Goal: Task Accomplishment & Management: Complete application form

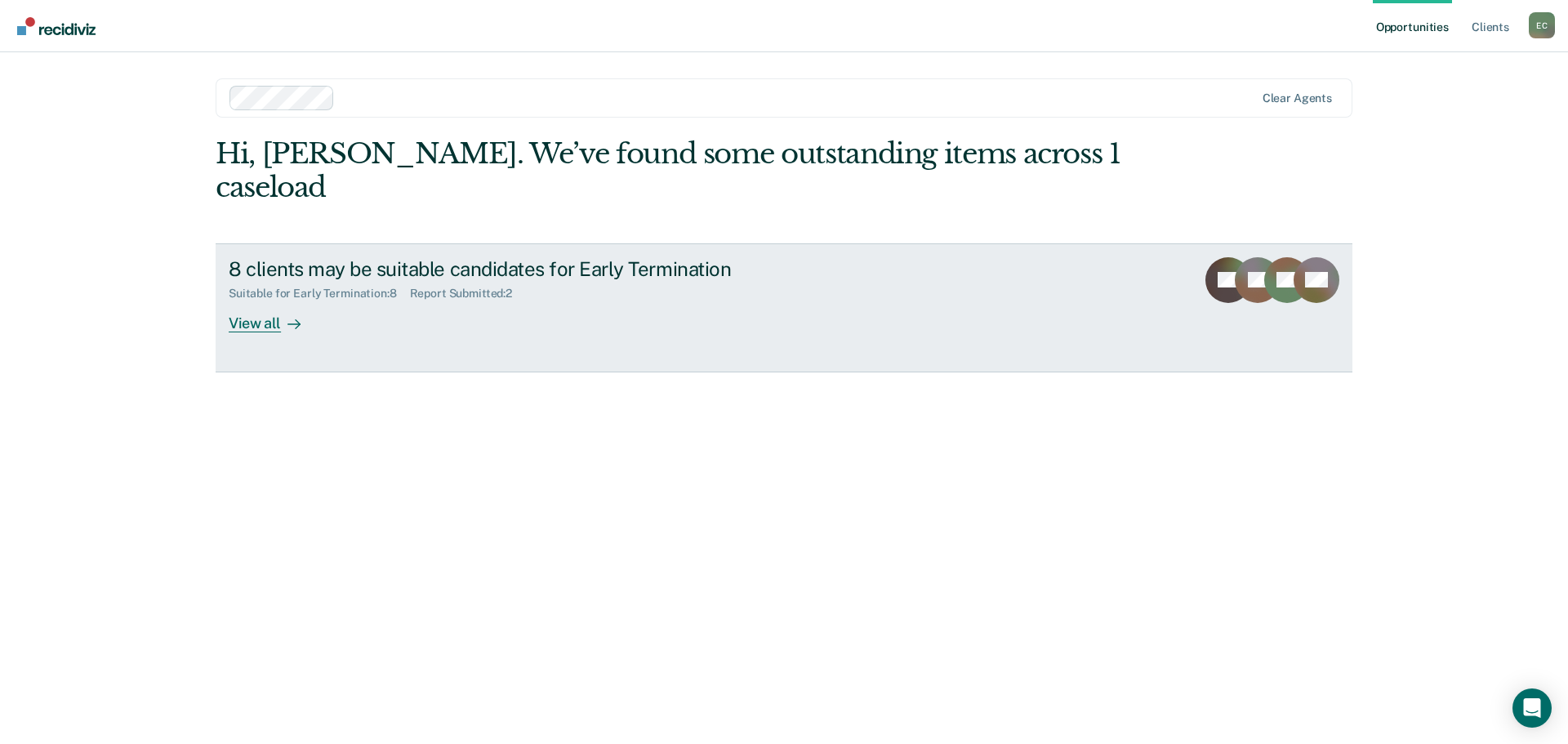
click at [248, 301] on div "View all" at bounding box center [274, 316] width 91 height 32
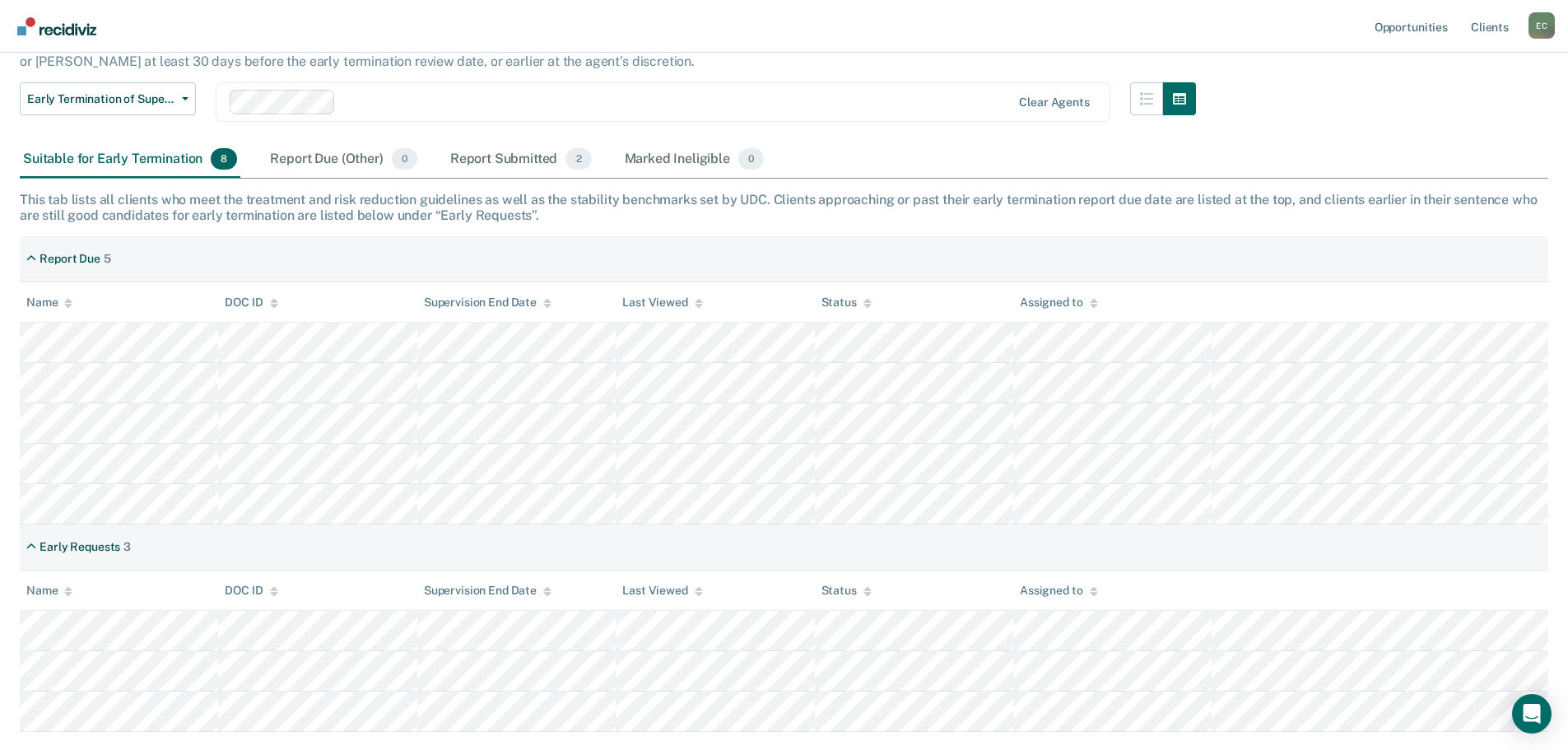
scroll to position [165, 0]
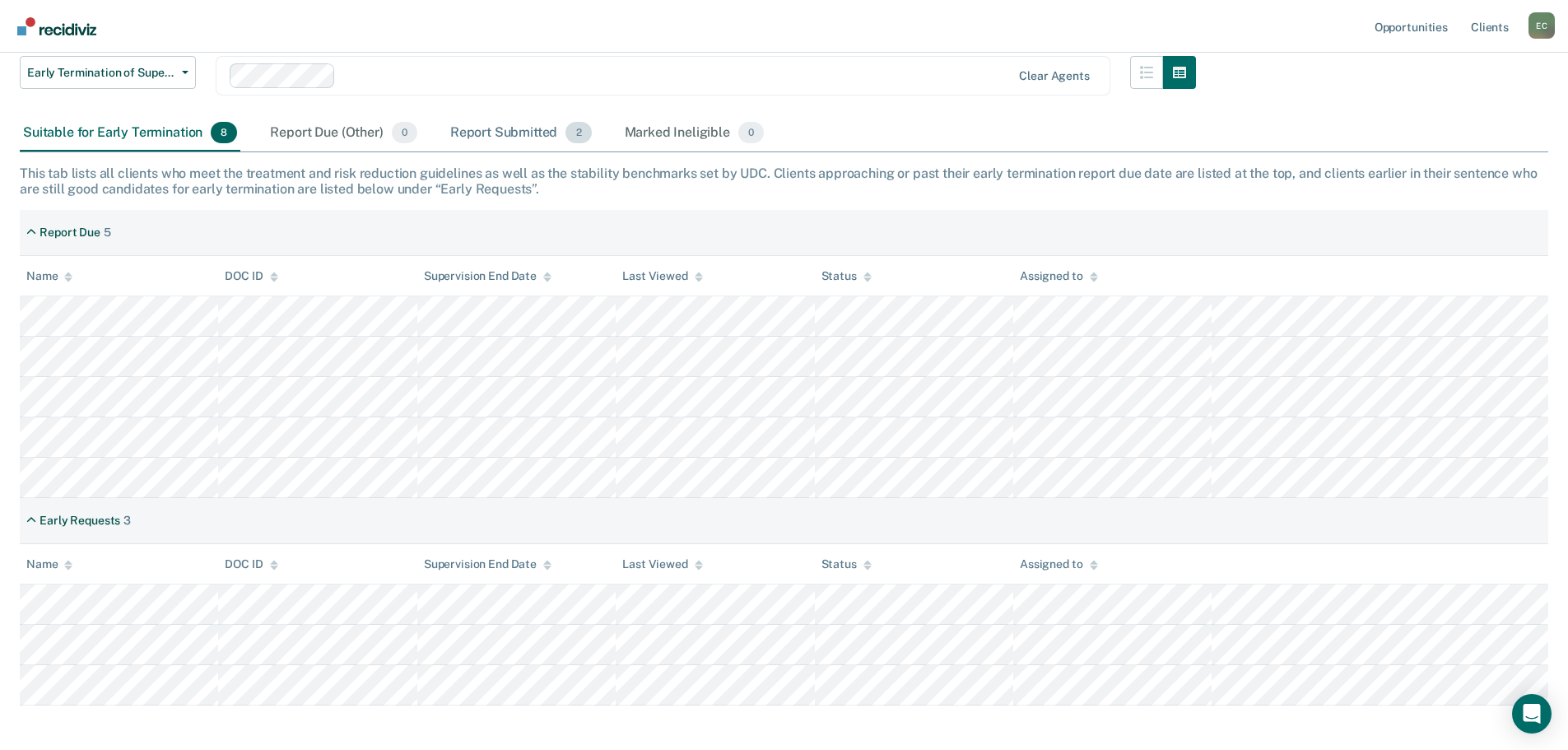
click at [519, 131] on div "Report Submitted 2" at bounding box center [521, 133] width 148 height 36
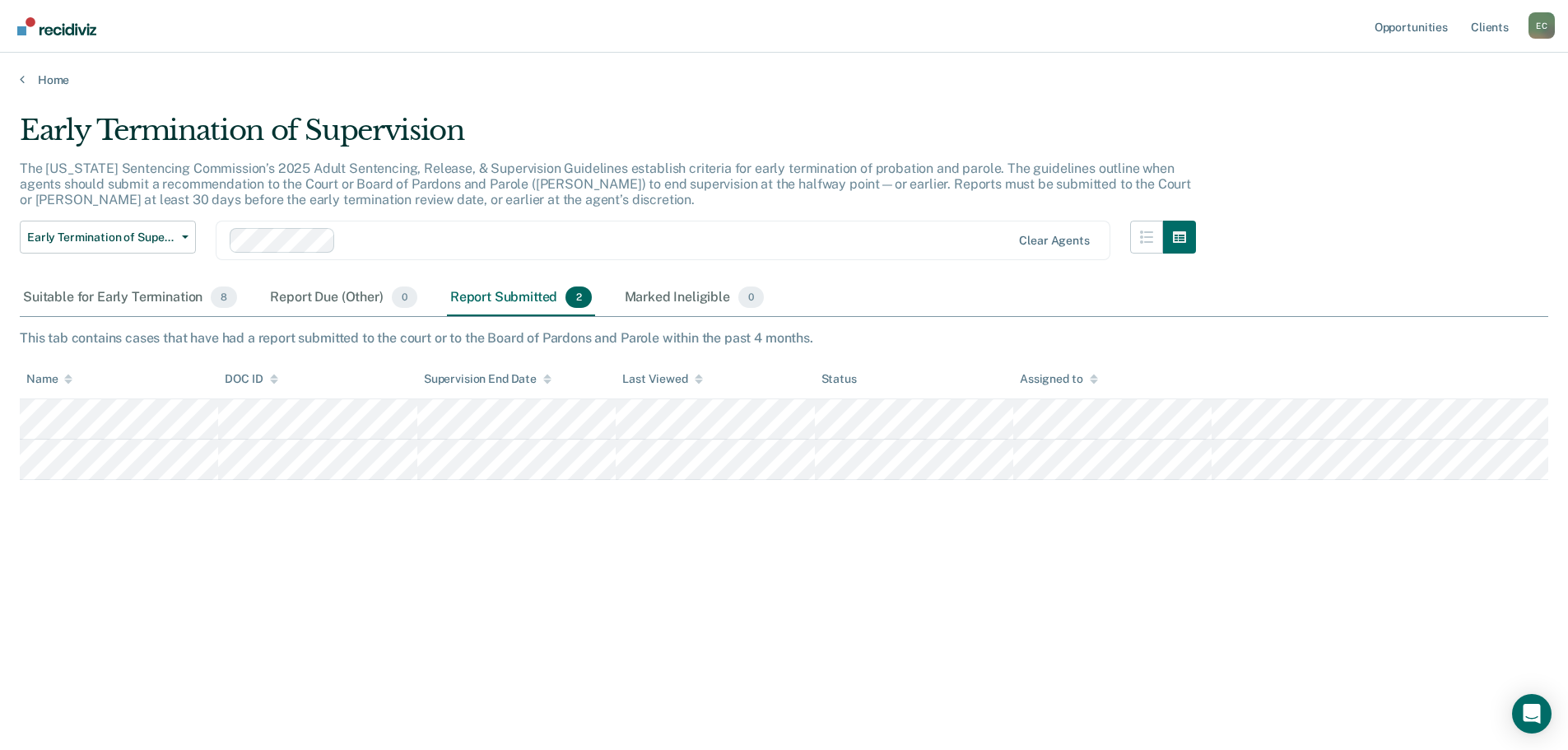
scroll to position [0, 0]
click at [35, 295] on div "Suitable for Early Termination 8" at bounding box center [129, 298] width 220 height 36
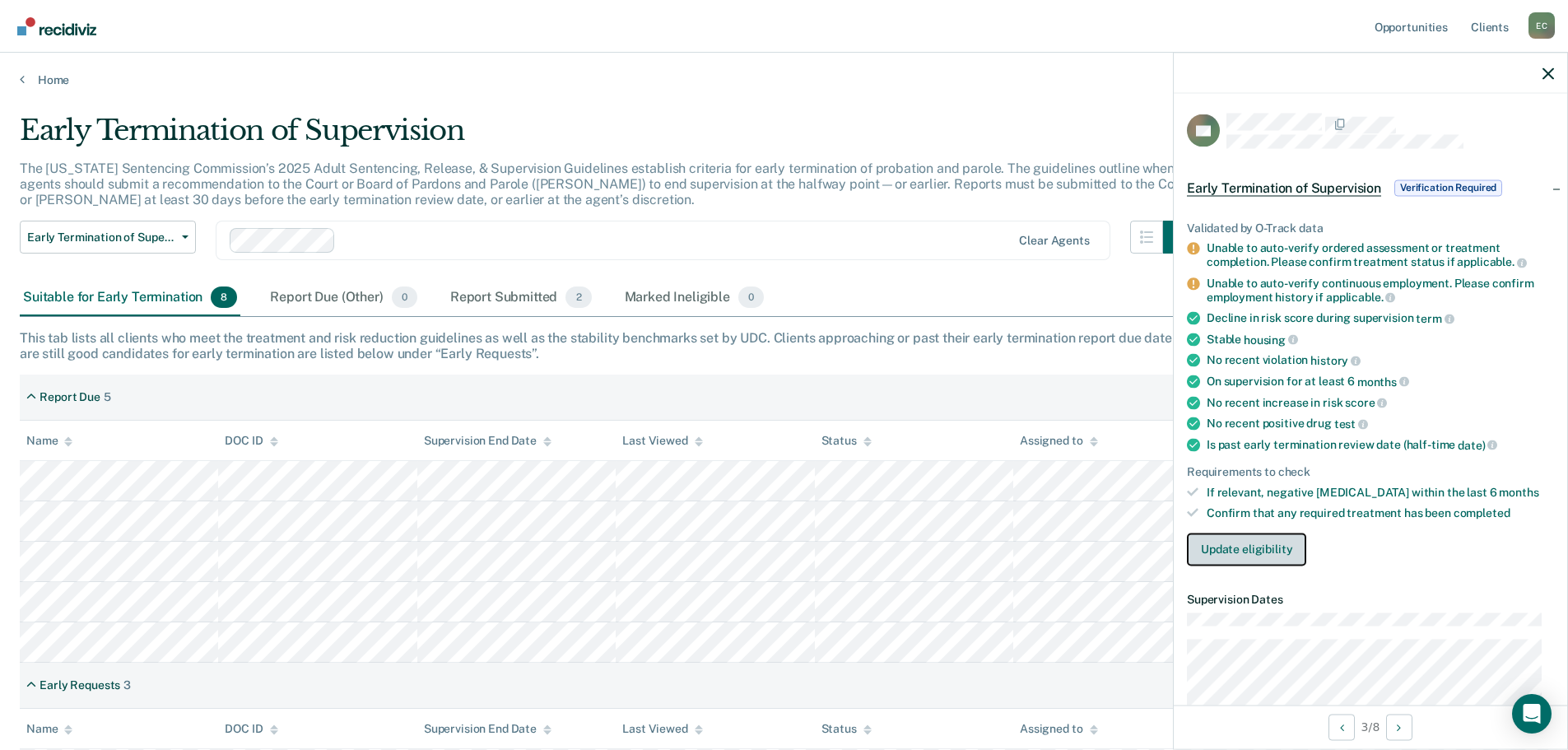
click at [1248, 547] on button "Update eligibility" at bounding box center [1246, 549] width 120 height 33
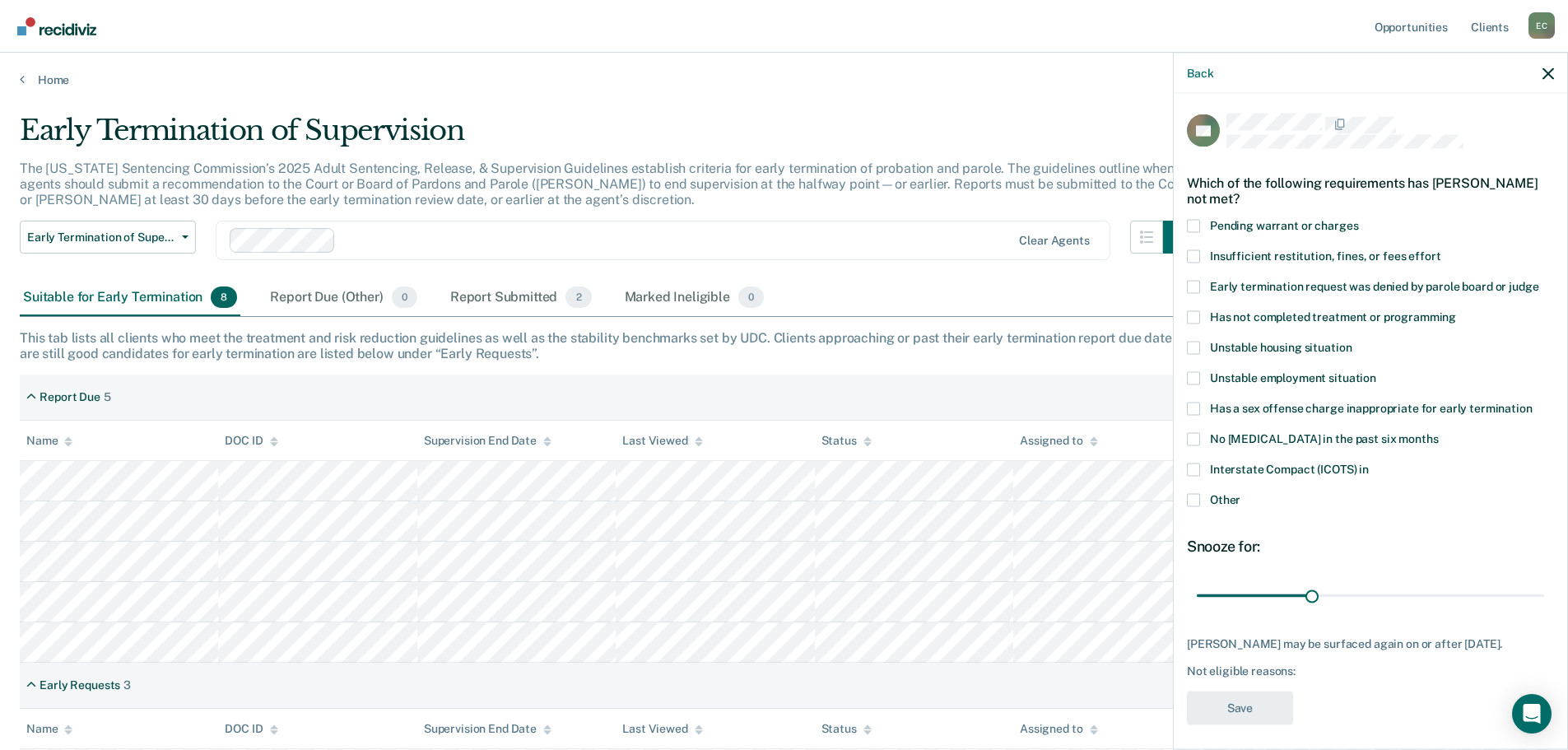
click at [1193, 314] on span at bounding box center [1193, 317] width 13 height 13
click at [1456, 311] on input "Has not completed treatment or programming" at bounding box center [1456, 311] width 0 height 0
drag, startPoint x: 1308, startPoint y: 592, endPoint x: 1363, endPoint y: 588, distance: 55.1
type input "45"
click at [1363, 588] on input "range" at bounding box center [1370, 595] width 347 height 29
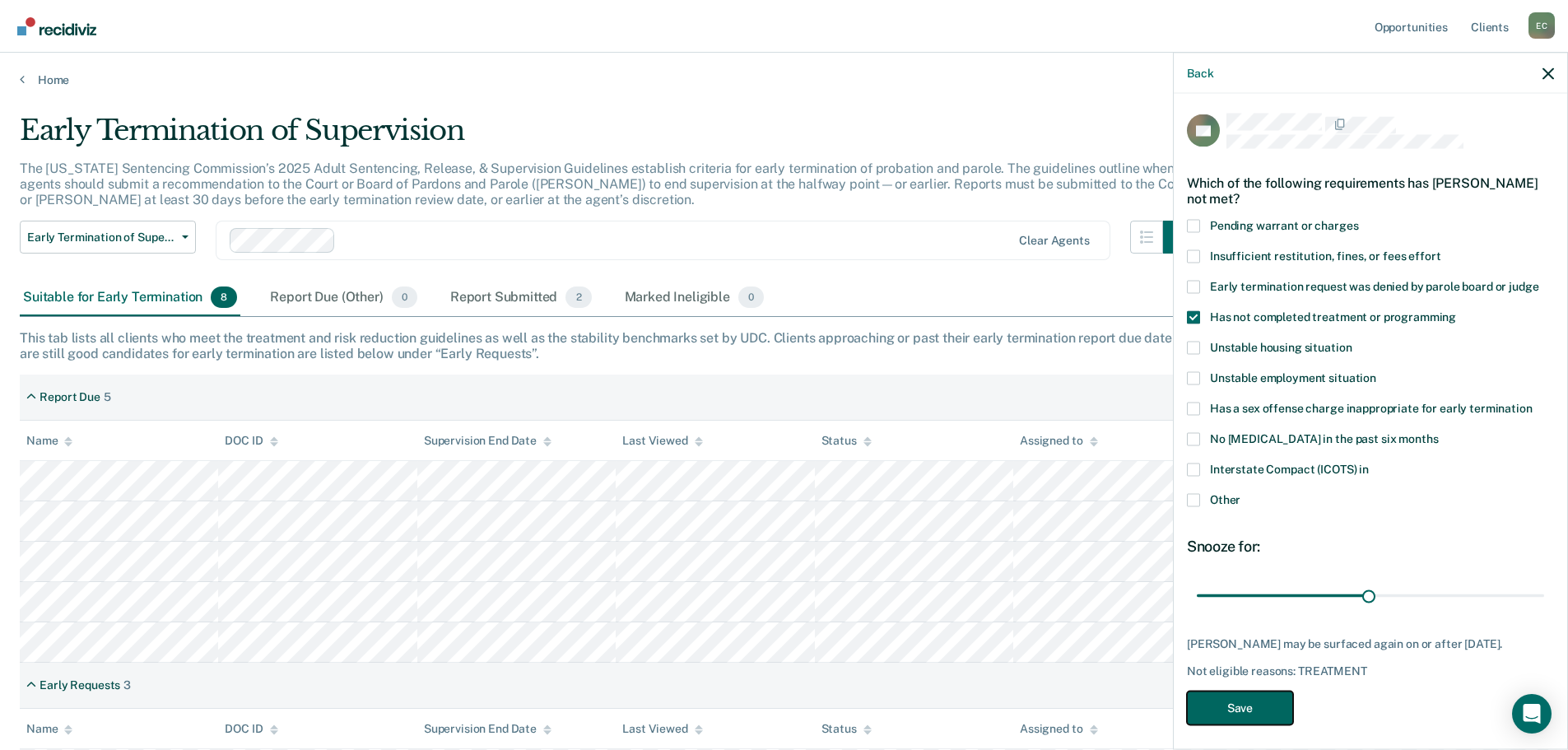
click at [1226, 717] on button "Save" at bounding box center [1239, 707] width 106 height 34
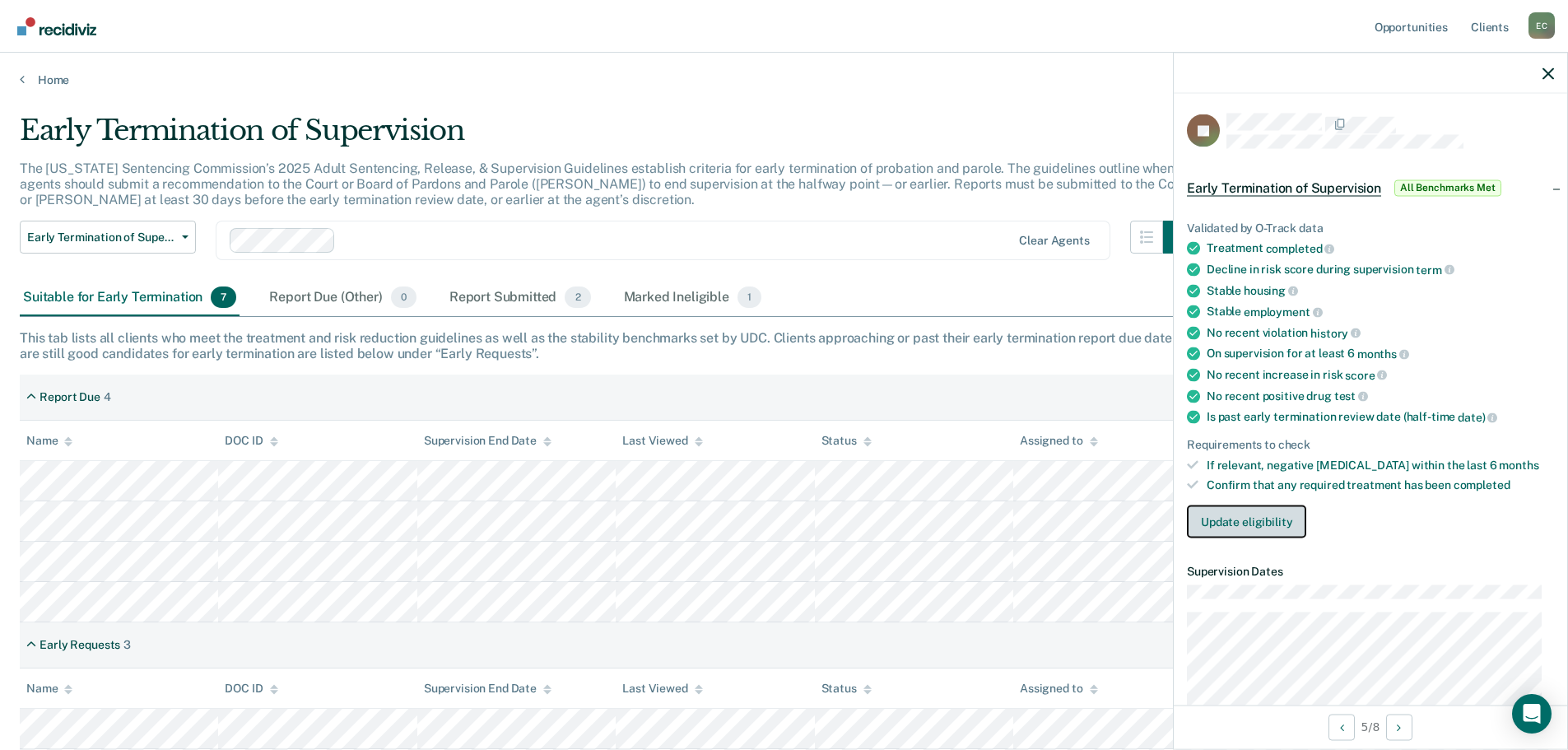
click at [1226, 517] on button "Update eligibility" at bounding box center [1246, 521] width 120 height 33
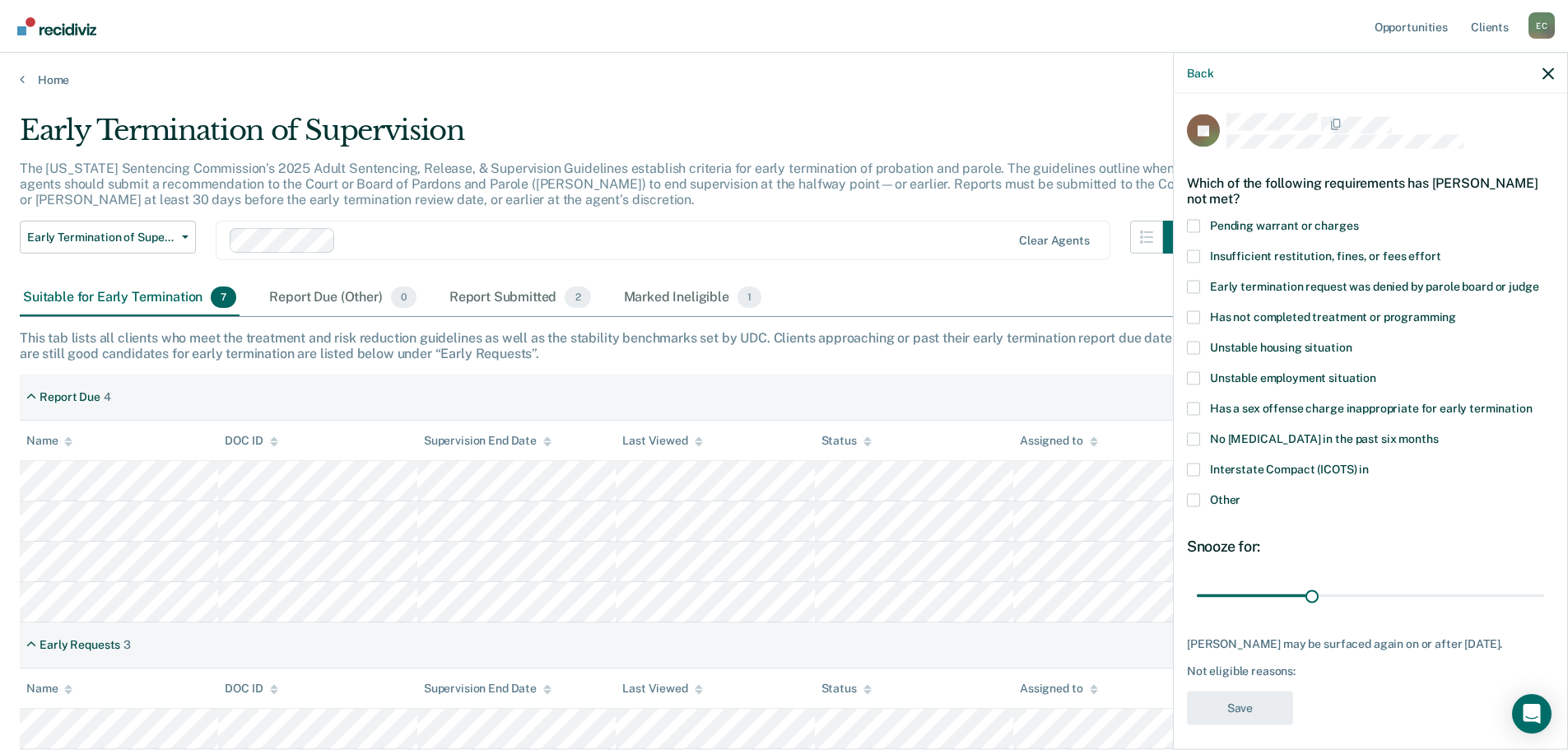
click at [1191, 465] on span at bounding box center [1193, 469] width 13 height 13
click at [1369, 463] on input "Interstate Compact (ICOTS) in" at bounding box center [1369, 463] width 0 height 0
drag, startPoint x: 1307, startPoint y: 597, endPoint x: 1363, endPoint y: 592, distance: 56.2
type input "45"
click at [1363, 592] on input "range" at bounding box center [1370, 595] width 347 height 29
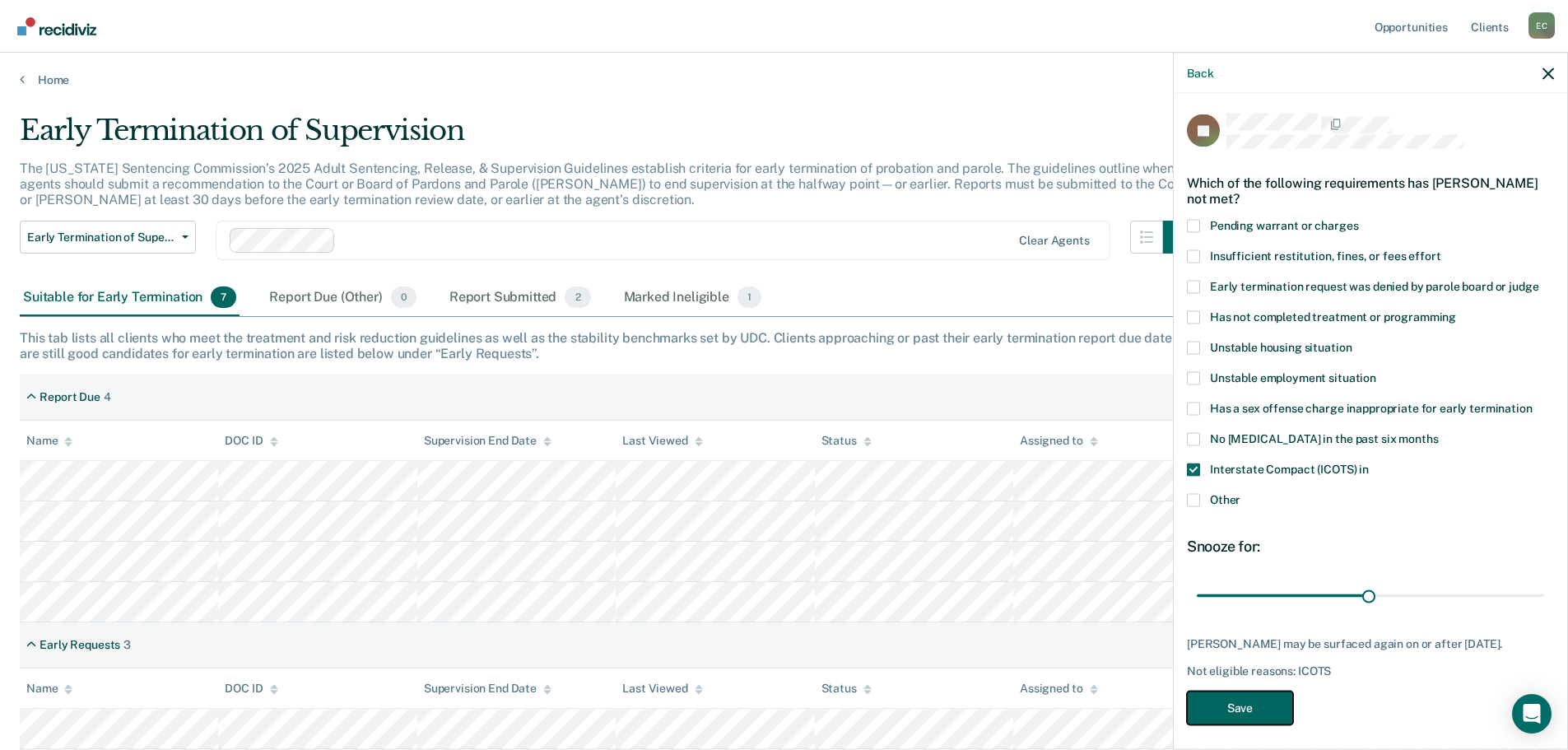
click at [1235, 721] on button "Save" at bounding box center [1239, 707] width 106 height 34
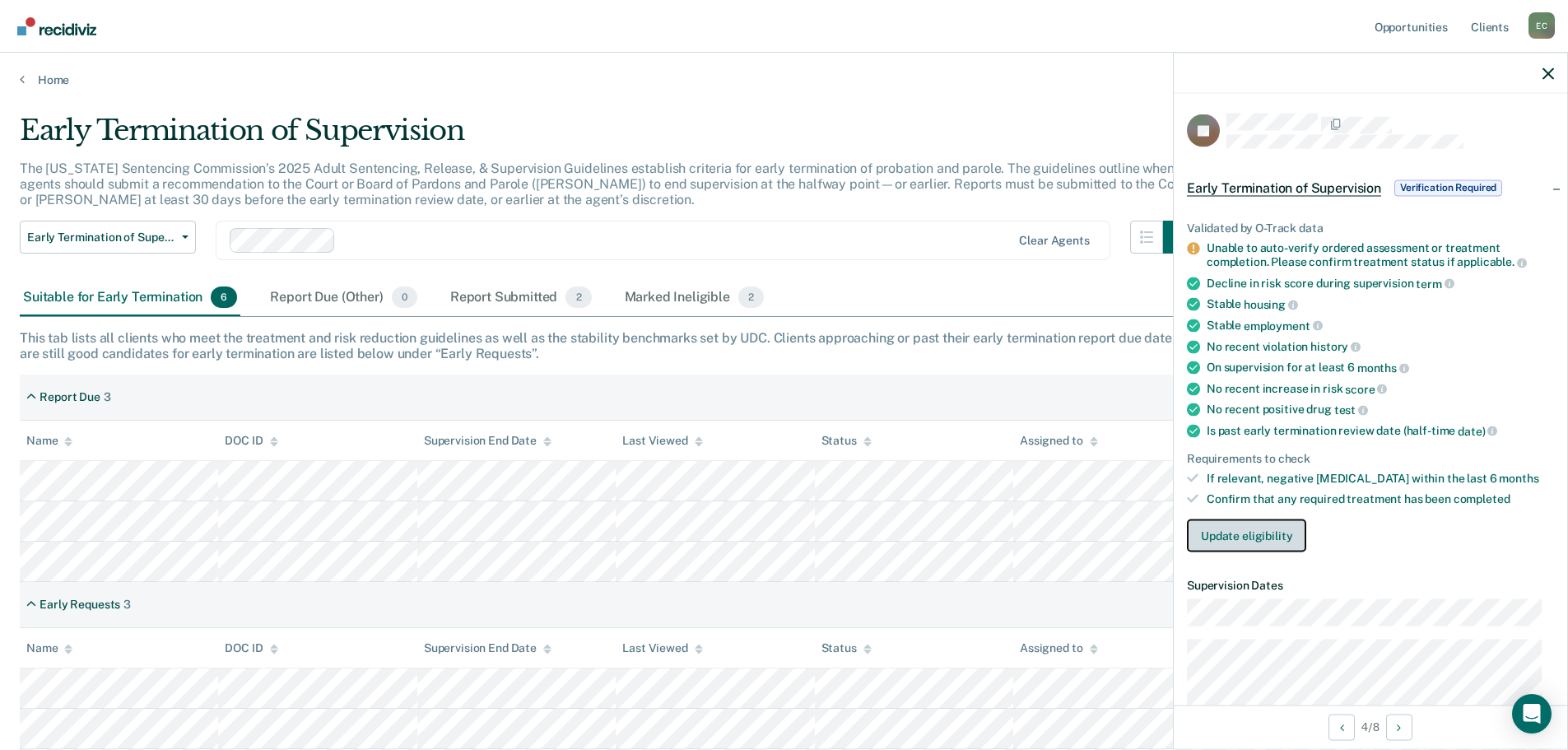
click at [1213, 534] on button "Update eligibility" at bounding box center [1246, 535] width 120 height 33
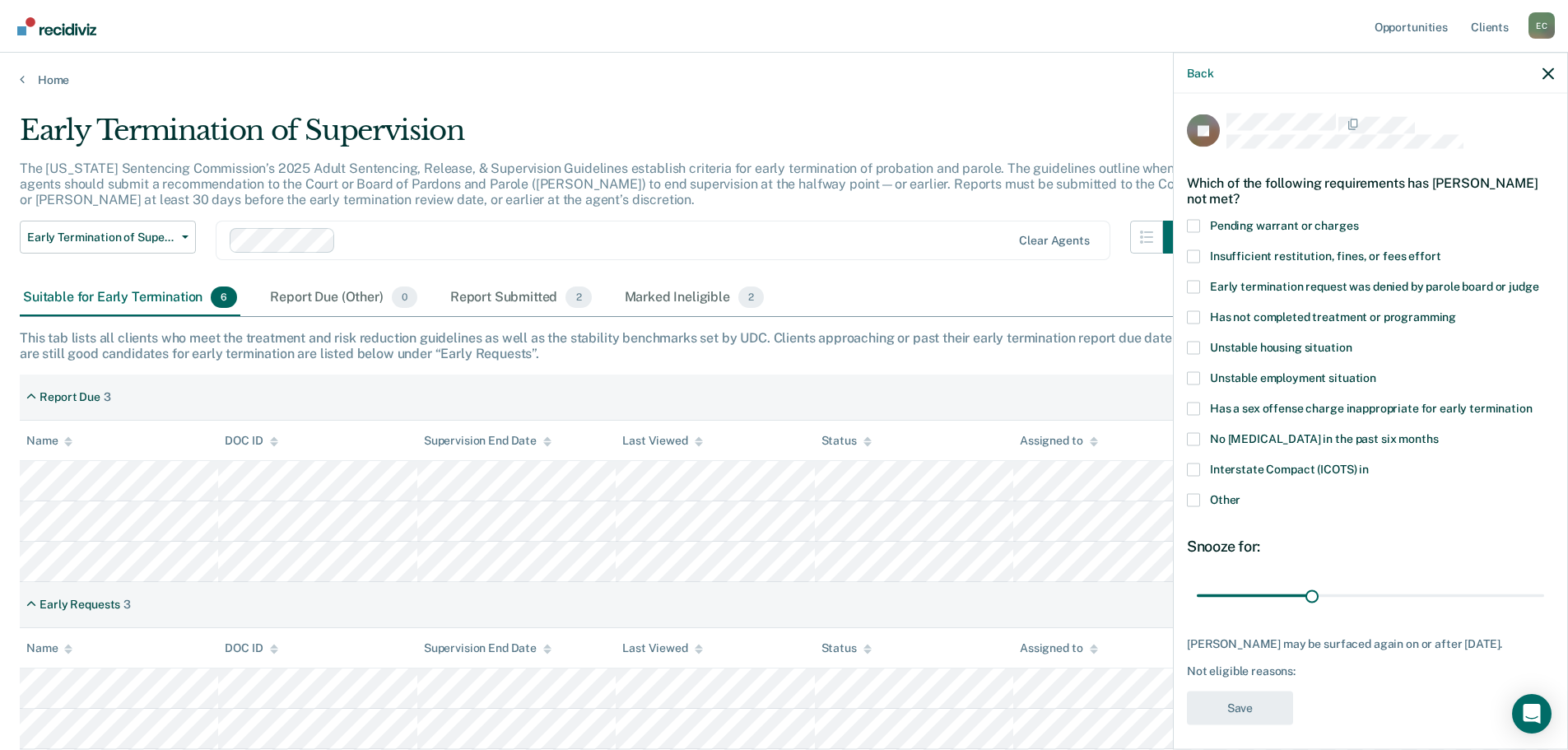
click at [1193, 345] on span at bounding box center [1193, 347] width 13 height 13
click at [1352, 341] on input "Unstable housing situation" at bounding box center [1352, 341] width 0 height 0
click at [1193, 345] on span at bounding box center [1193, 347] width 13 height 13
click at [1352, 341] on input "Unstable housing situation" at bounding box center [1352, 341] width 0 height 0
click at [1193, 311] on span at bounding box center [1193, 317] width 13 height 13
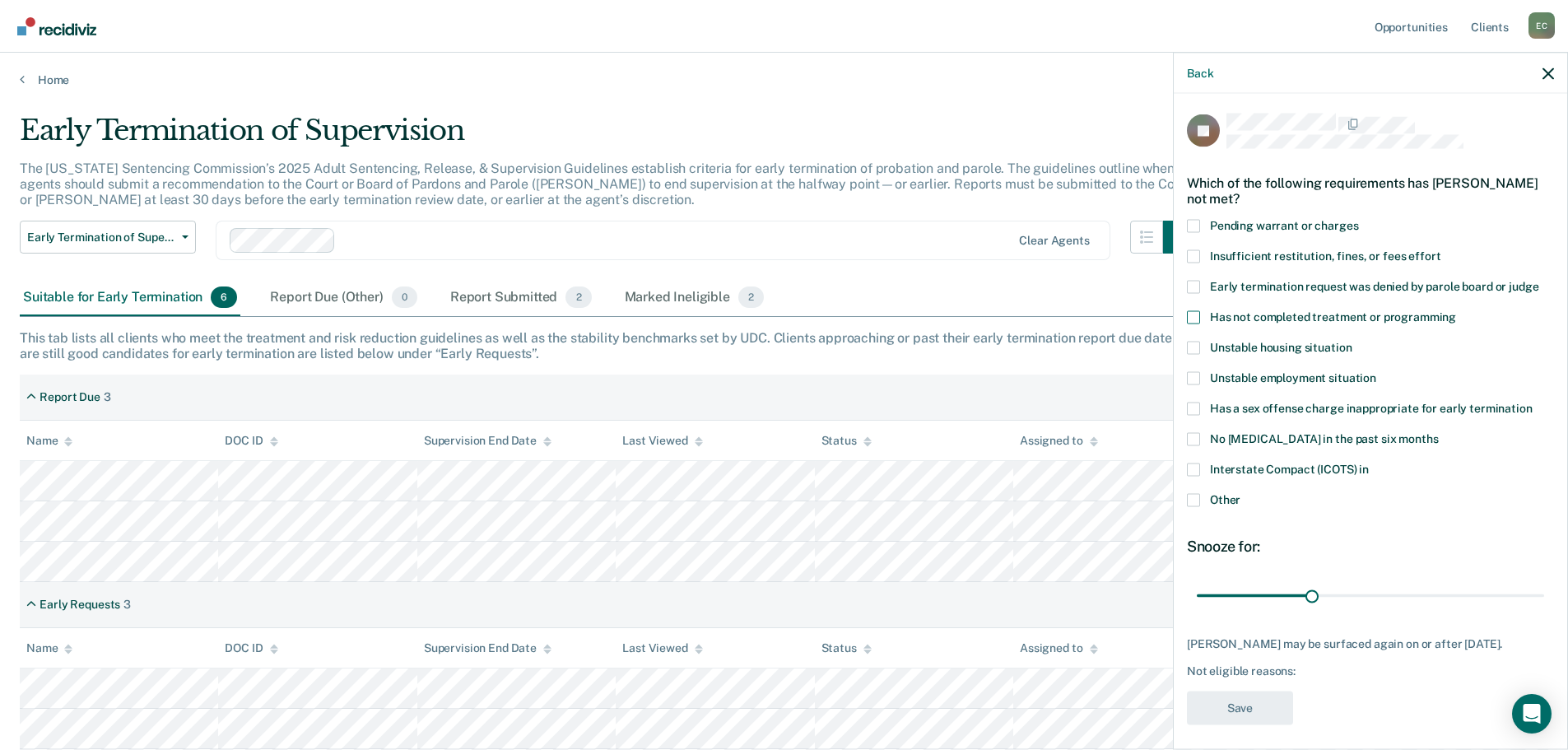
click at [1456, 311] on input "Has not completed treatment or programming" at bounding box center [1456, 311] width 0 height 0
drag, startPoint x: 1307, startPoint y: 593, endPoint x: 1272, endPoint y: 592, distance: 35.0
type input "20"
click at [1272, 592] on input "range" at bounding box center [1370, 595] width 347 height 29
click at [1233, 715] on button "Save" at bounding box center [1239, 707] width 106 height 34
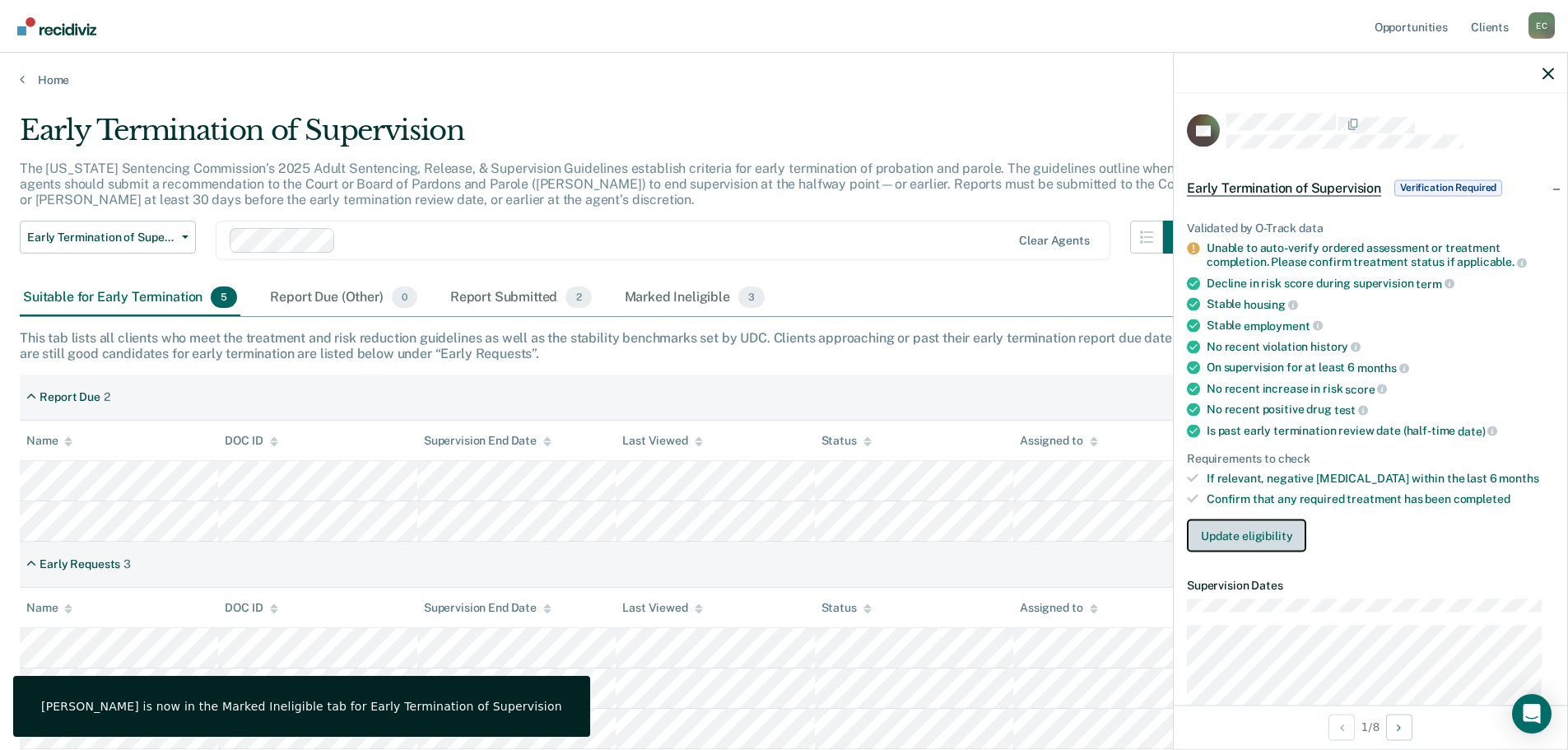
click at [1220, 532] on button "Update eligibility" at bounding box center [1246, 535] width 120 height 33
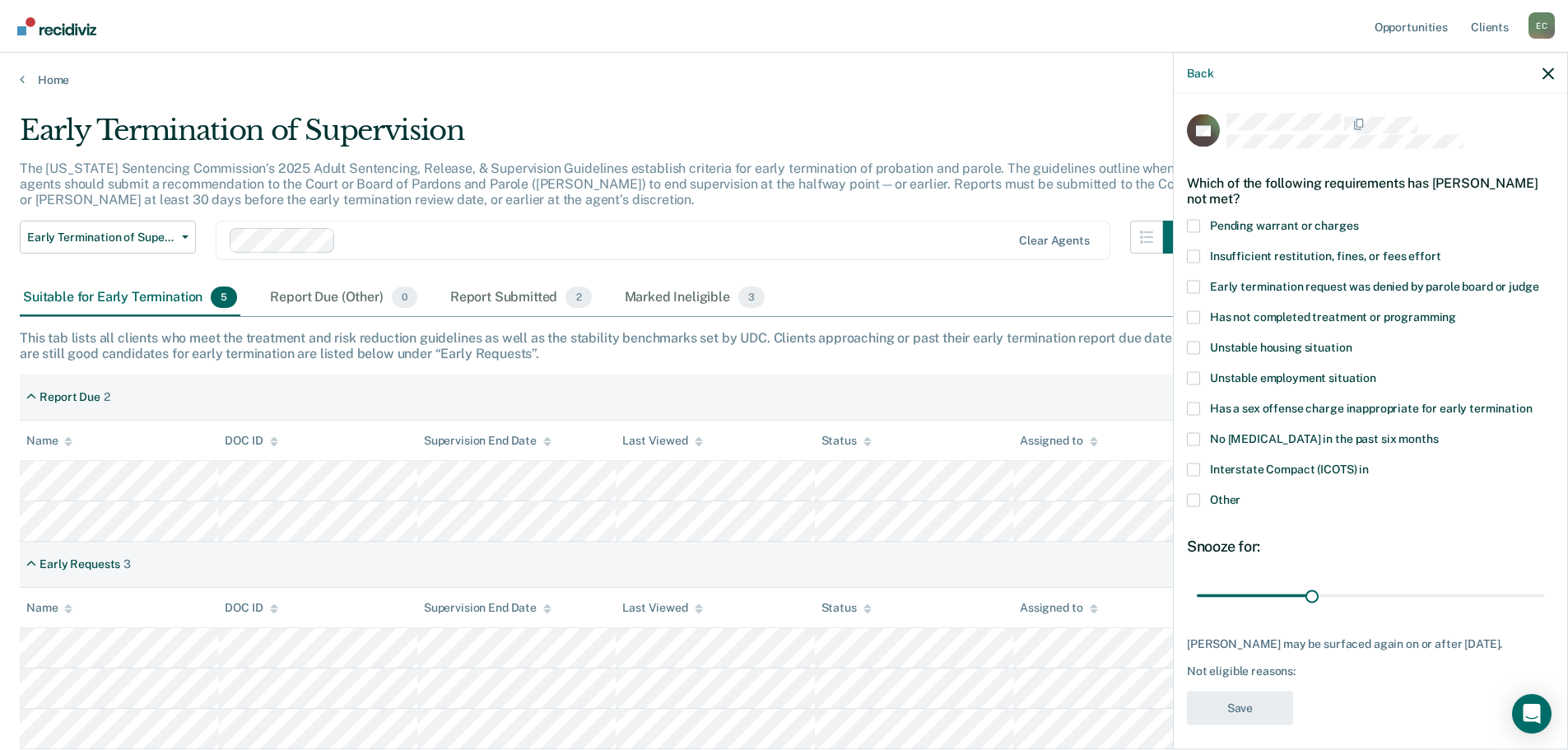
click at [1193, 312] on span at bounding box center [1193, 317] width 13 height 13
click at [1456, 311] on input "Has not completed treatment or programming" at bounding box center [1456, 311] width 0 height 0
click at [1191, 288] on span at bounding box center [1193, 287] width 13 height 13
click at [1539, 280] on input "Early termination request was denied by parole board or judge" at bounding box center [1539, 280] width 0 height 0
click at [1233, 709] on button "Save" at bounding box center [1239, 707] width 106 height 34
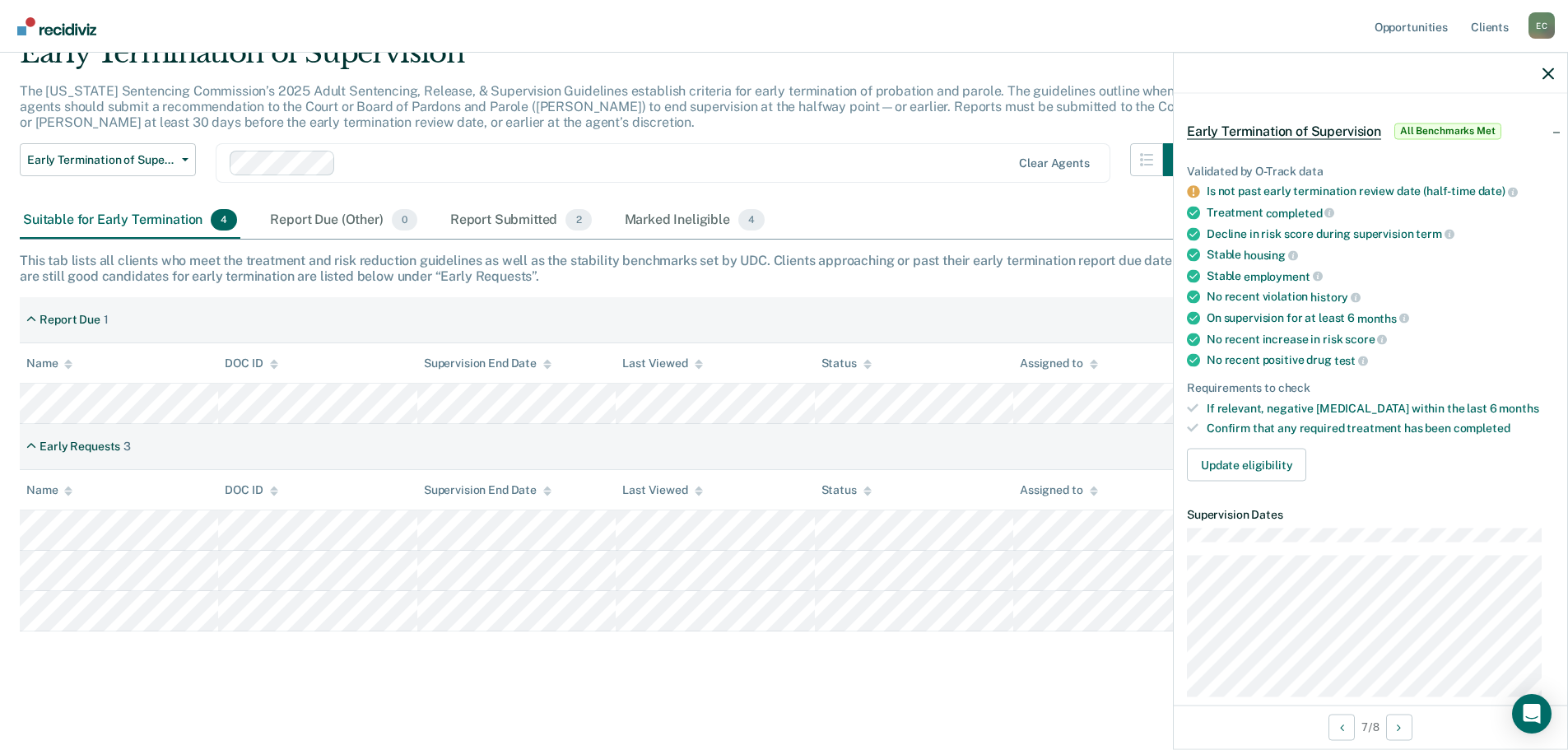
scroll to position [82, 0]
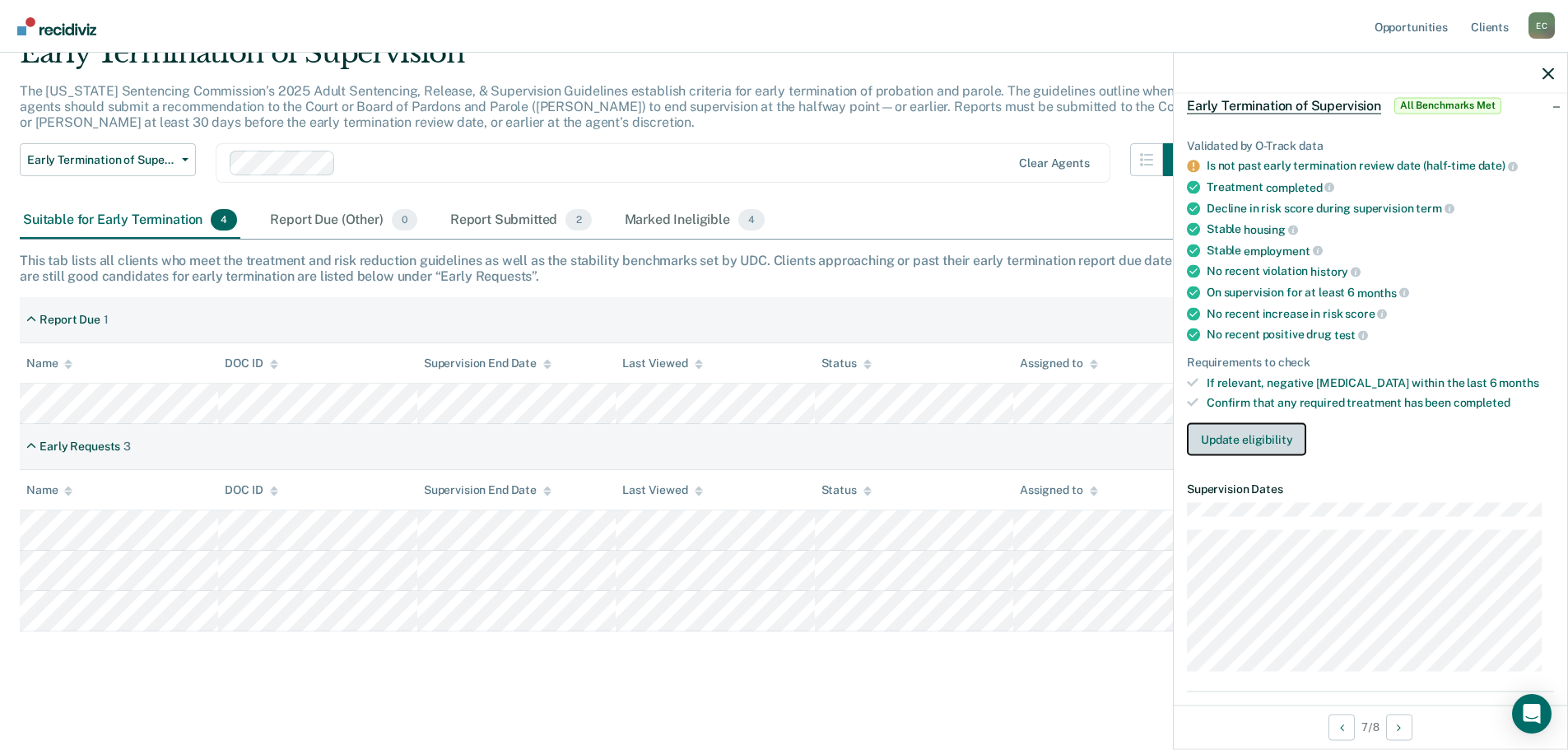
click at [1206, 434] on button "Update eligibility" at bounding box center [1246, 439] width 120 height 33
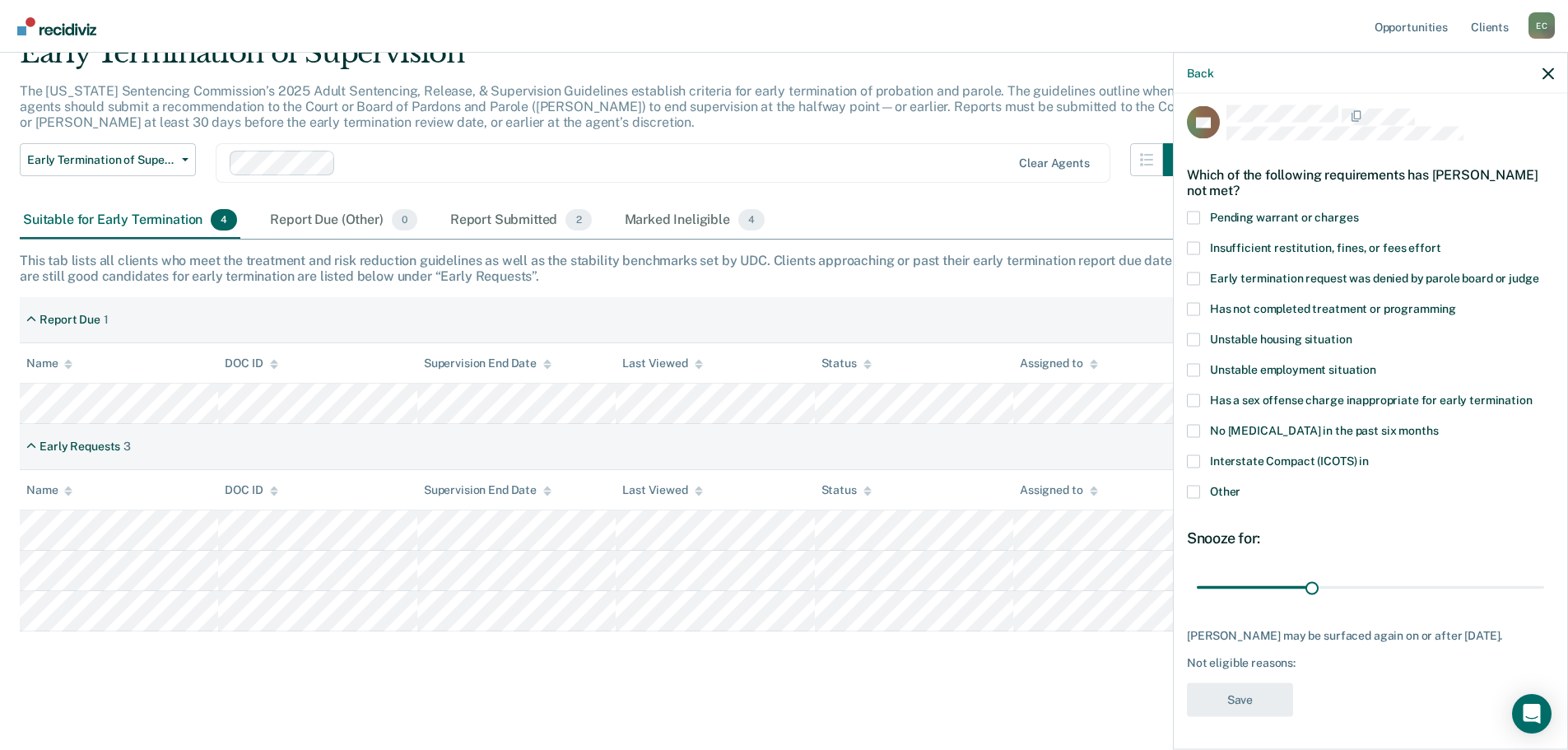
click at [1191, 393] on span at bounding box center [1193, 400] width 13 height 13
click at [1532, 393] on input "Has a sex offense charge inappropriate for early termination" at bounding box center [1532, 393] width 0 height 0
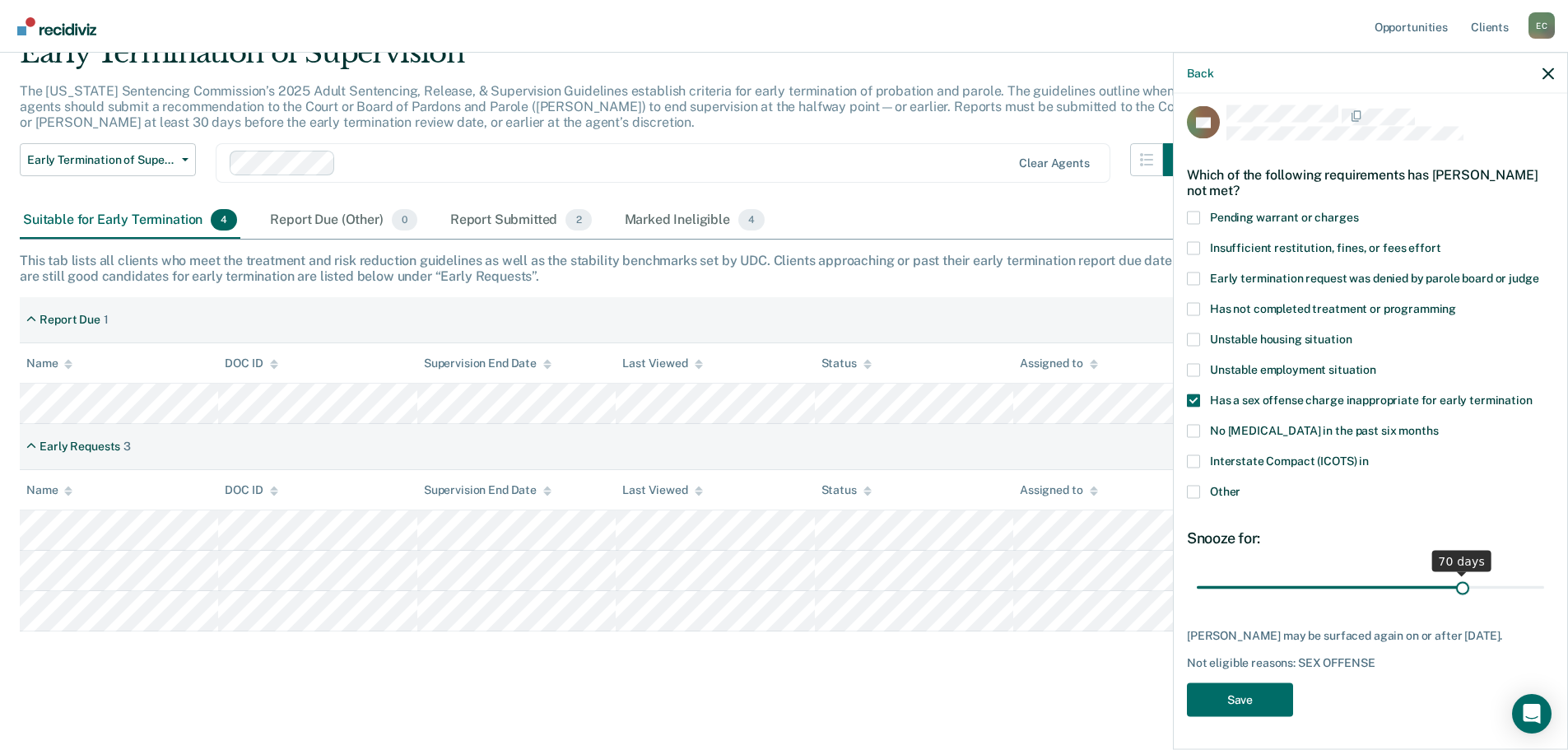
drag, startPoint x: 1308, startPoint y: 575, endPoint x: 1453, endPoint y: 580, distance: 145.1
type input "70"
click at [1453, 580] on input "range" at bounding box center [1370, 587] width 347 height 29
click at [1243, 700] on button "Save" at bounding box center [1239, 699] width 106 height 34
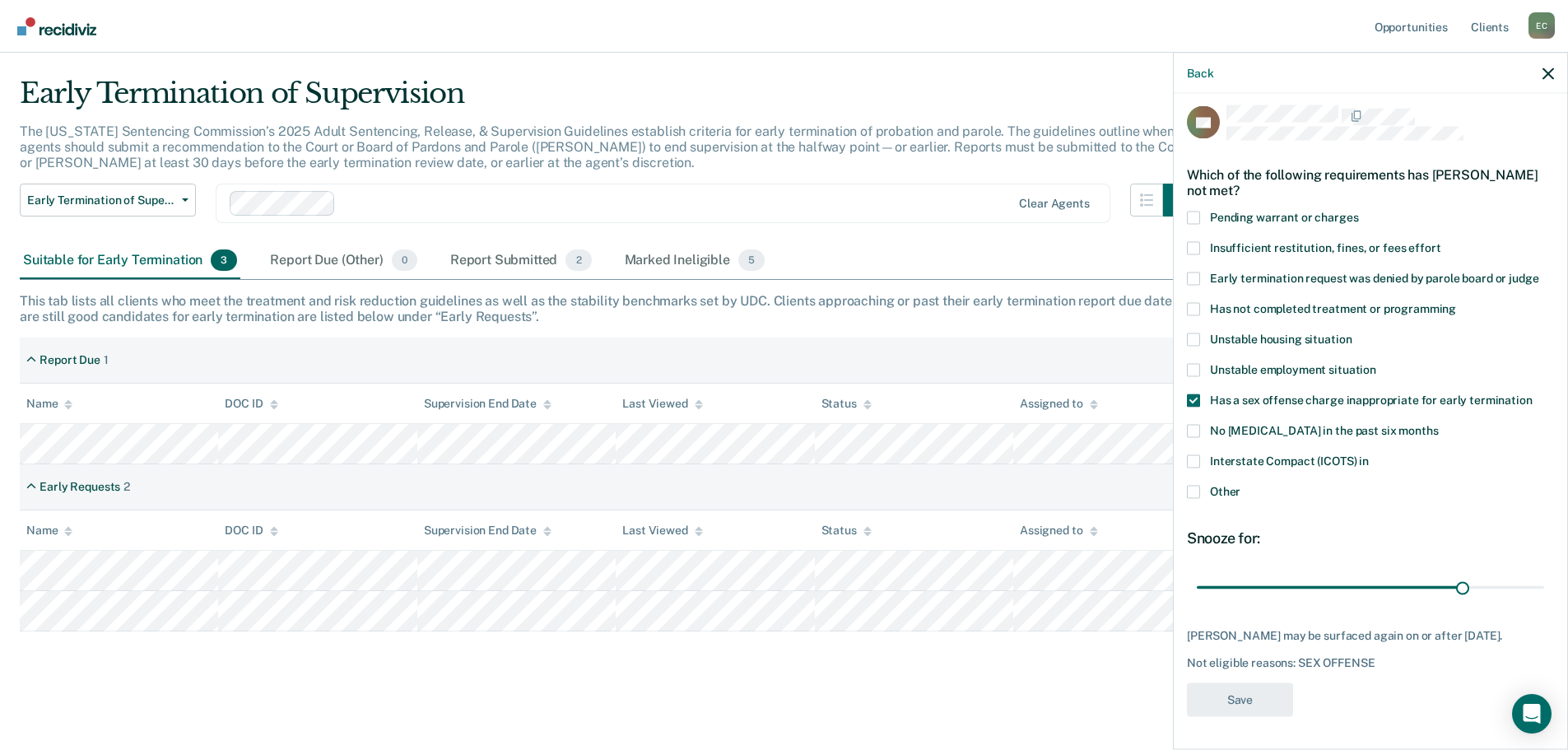
scroll to position [37, 0]
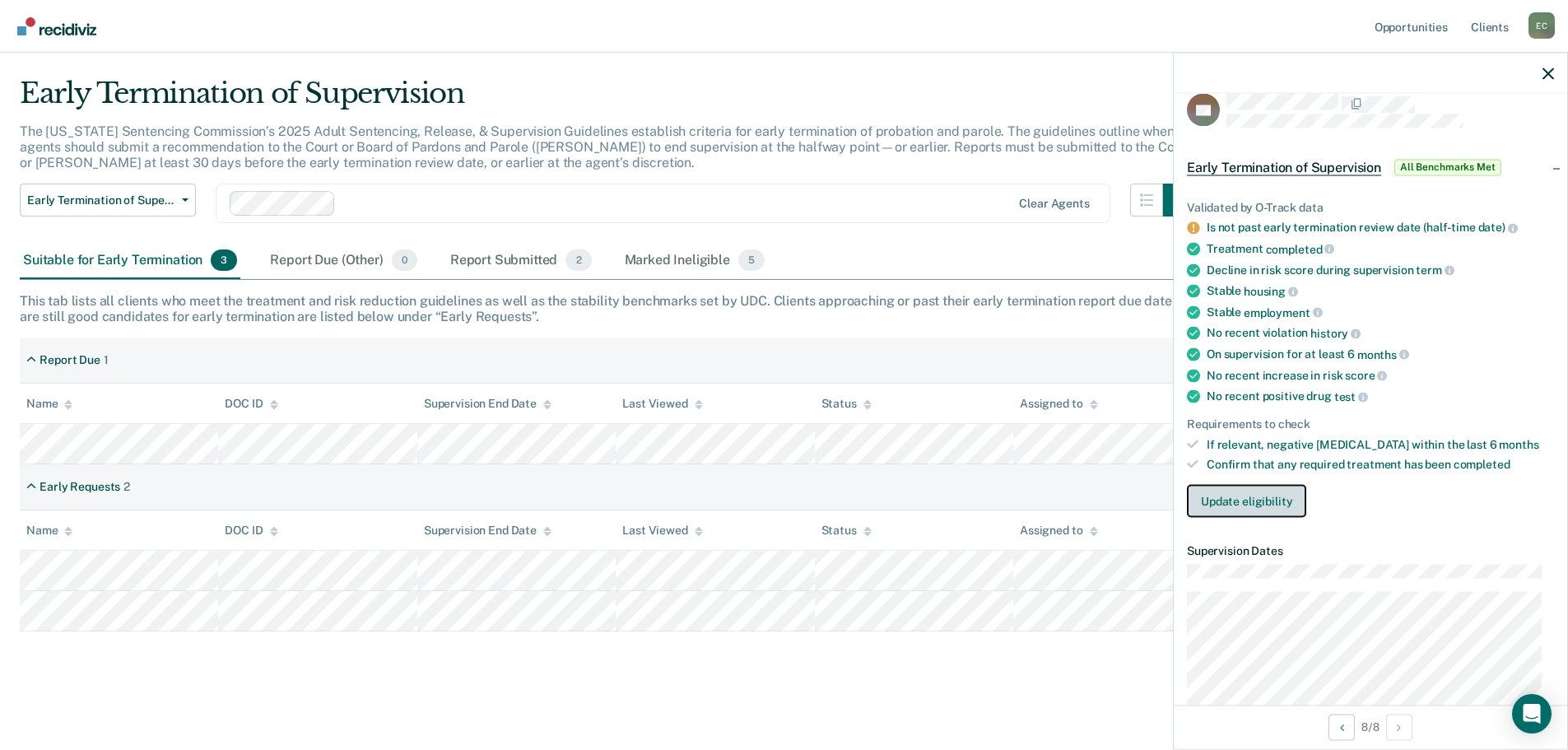
click at [1235, 502] on button "Update eligibility" at bounding box center [1246, 501] width 120 height 33
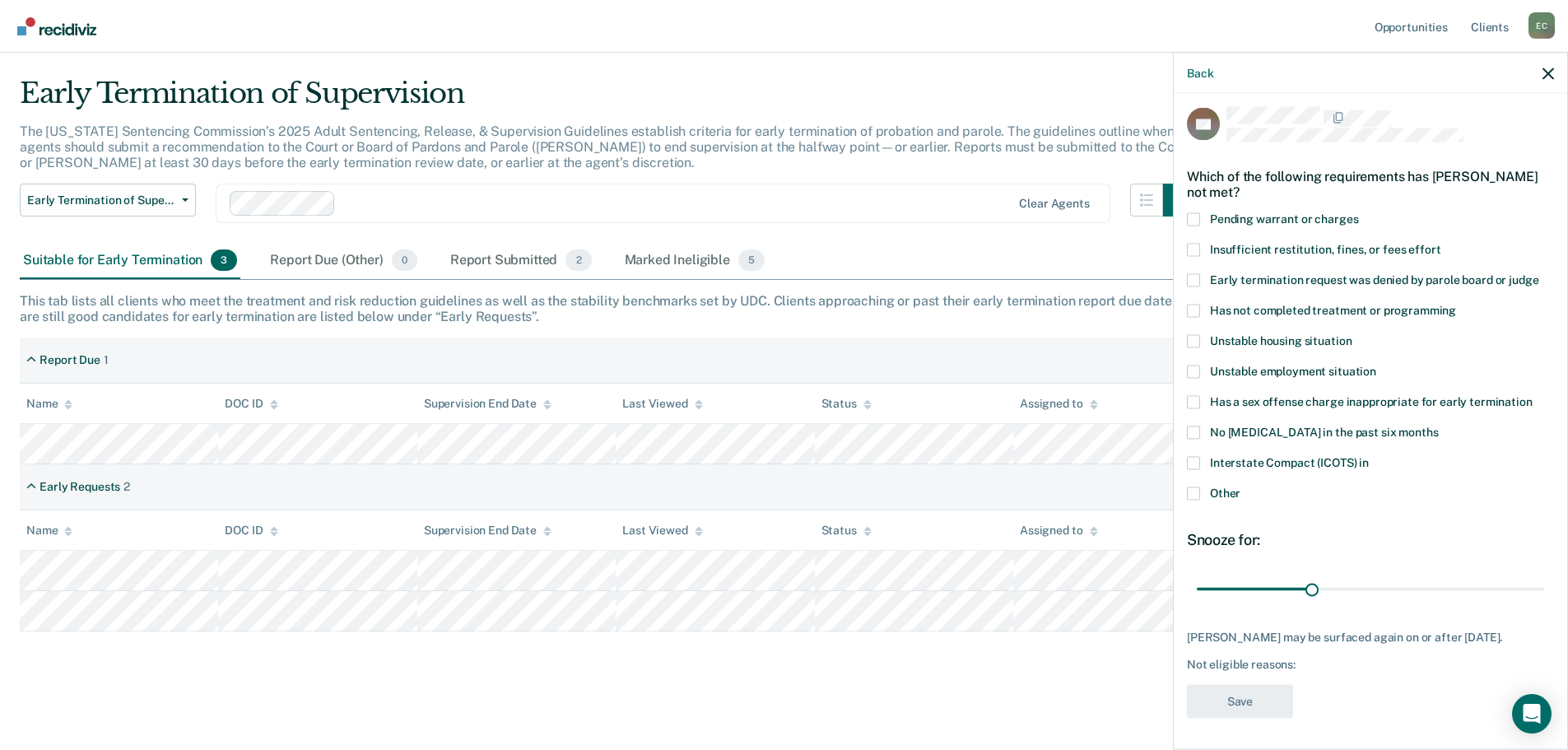
click at [1193, 397] on span at bounding box center [1193, 402] width 13 height 13
click at [1532, 395] on input "Has a sex offense charge inappropriate for early termination" at bounding box center [1532, 395] width 0 height 0
drag, startPoint x: 1307, startPoint y: 590, endPoint x: 1362, endPoint y: 589, distance: 55.0
type input "45"
click at [1362, 589] on input "range" at bounding box center [1370, 589] width 347 height 29
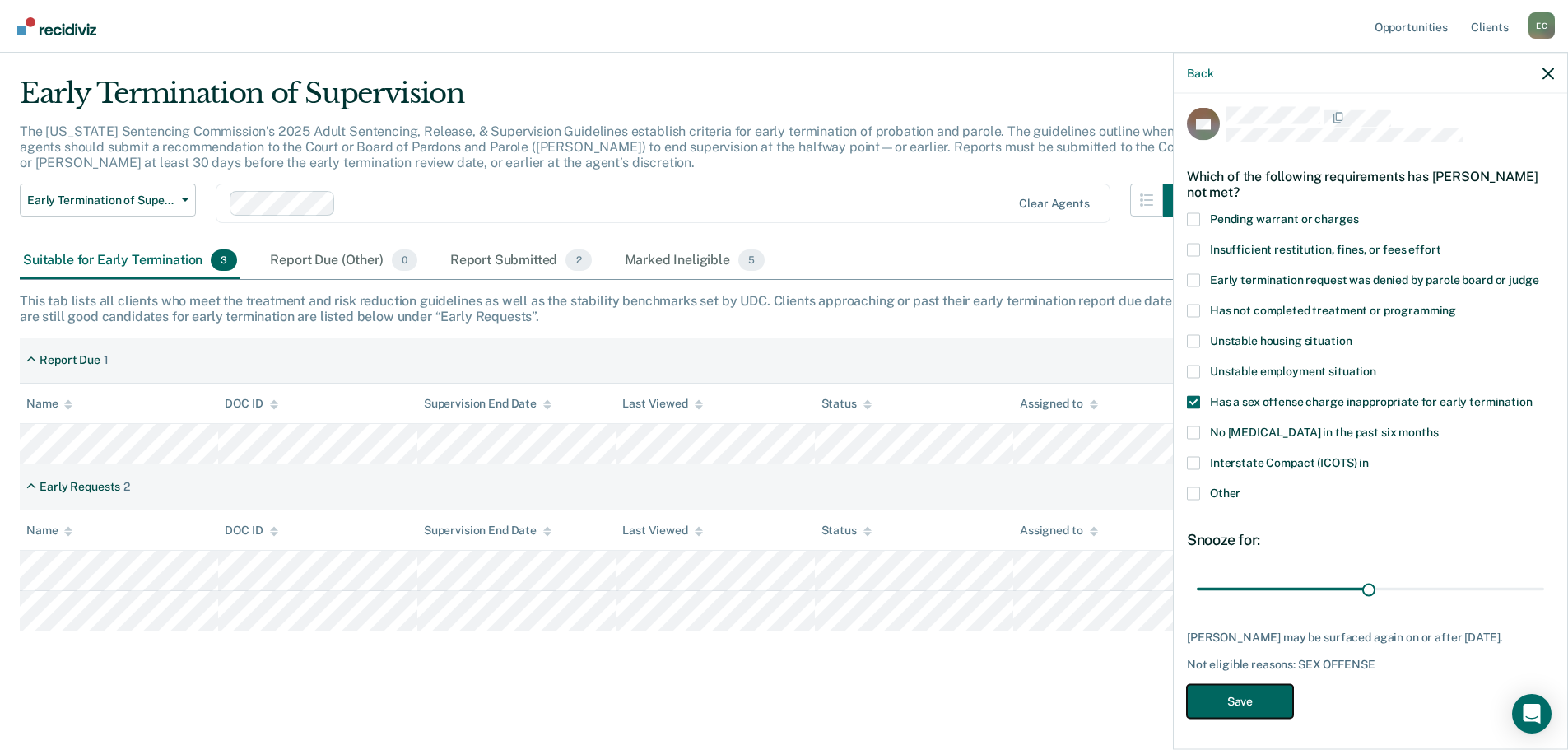
click at [1209, 712] on button "Save" at bounding box center [1239, 700] width 106 height 34
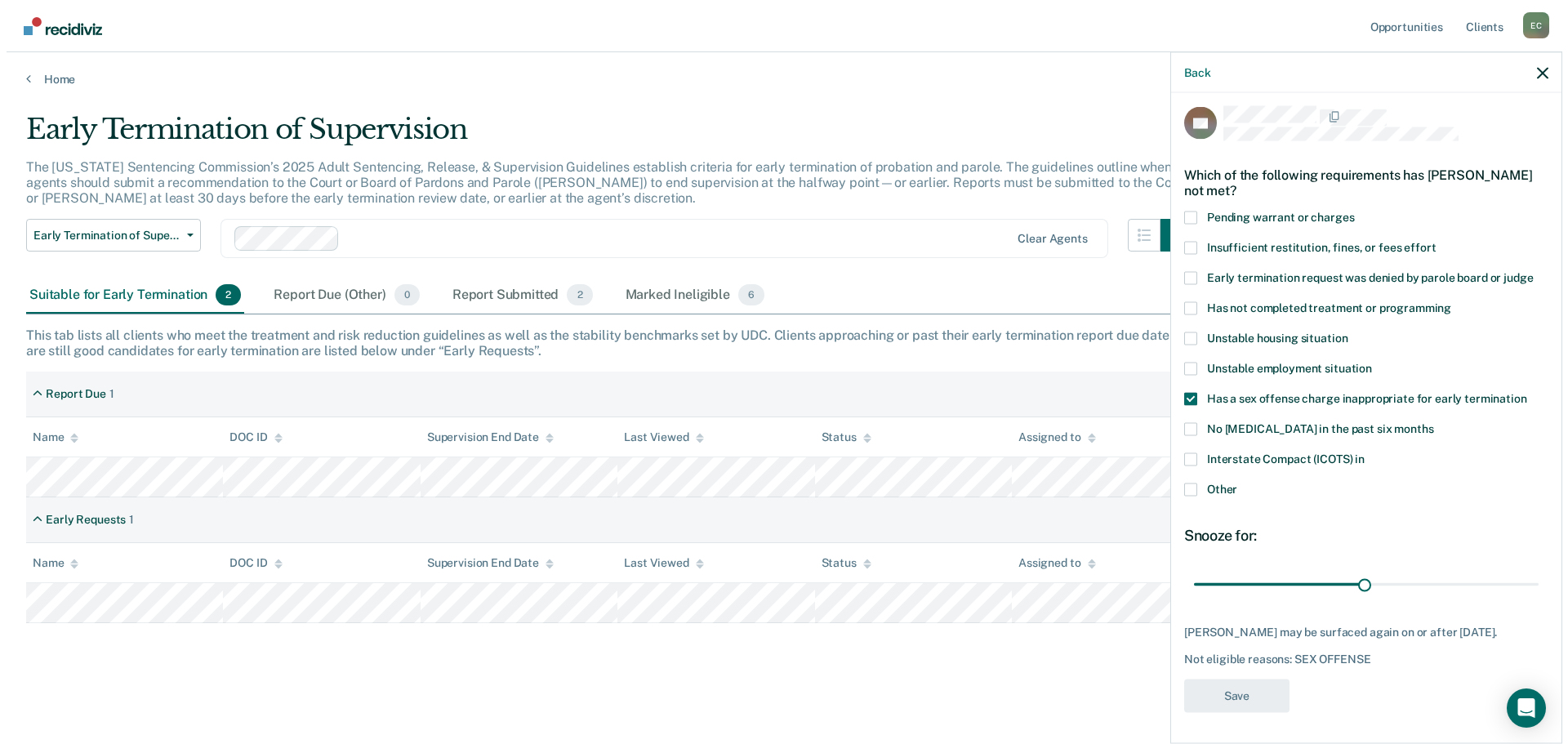
scroll to position [0, 0]
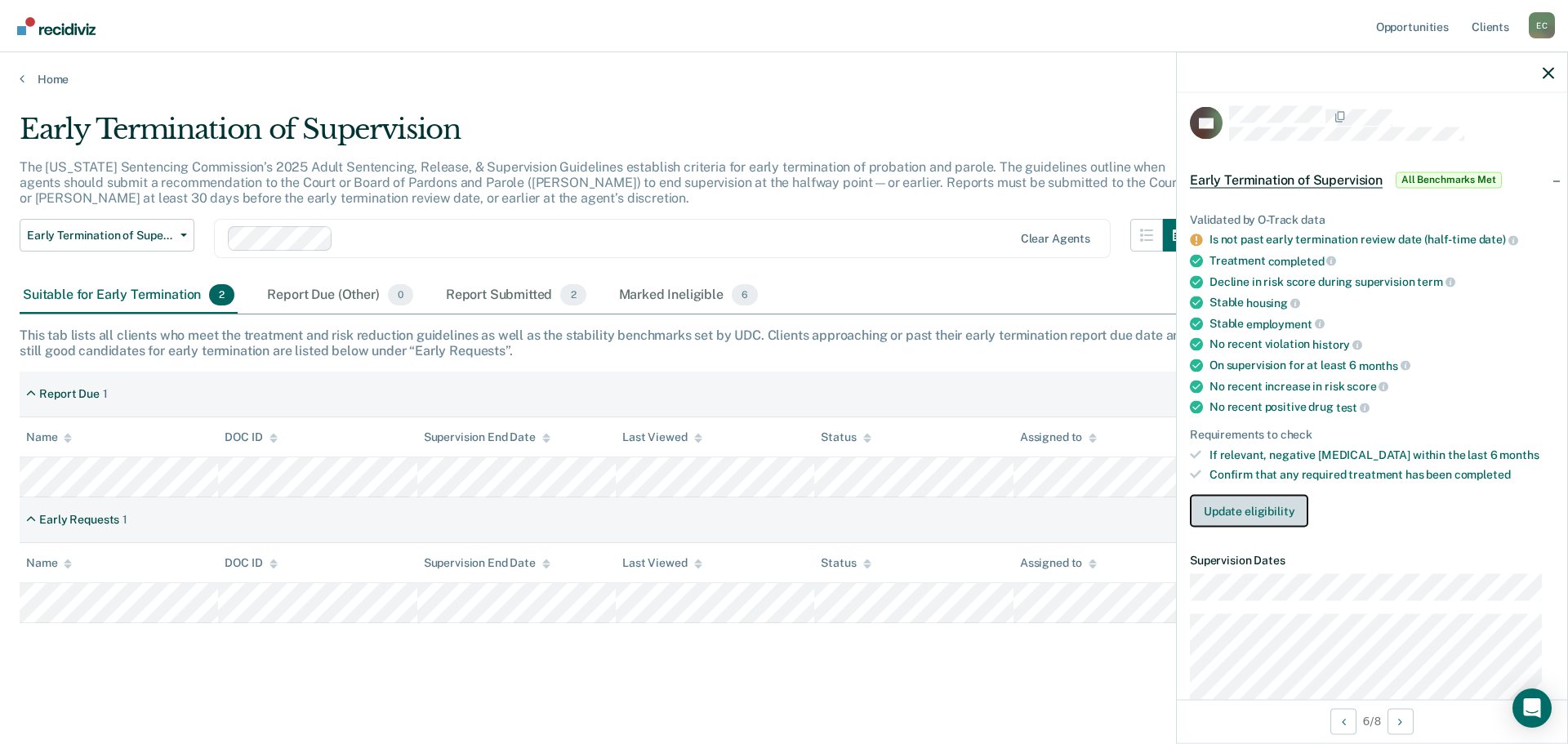
click at [1232, 508] on button "Update eligibility" at bounding box center [1250, 511] width 119 height 33
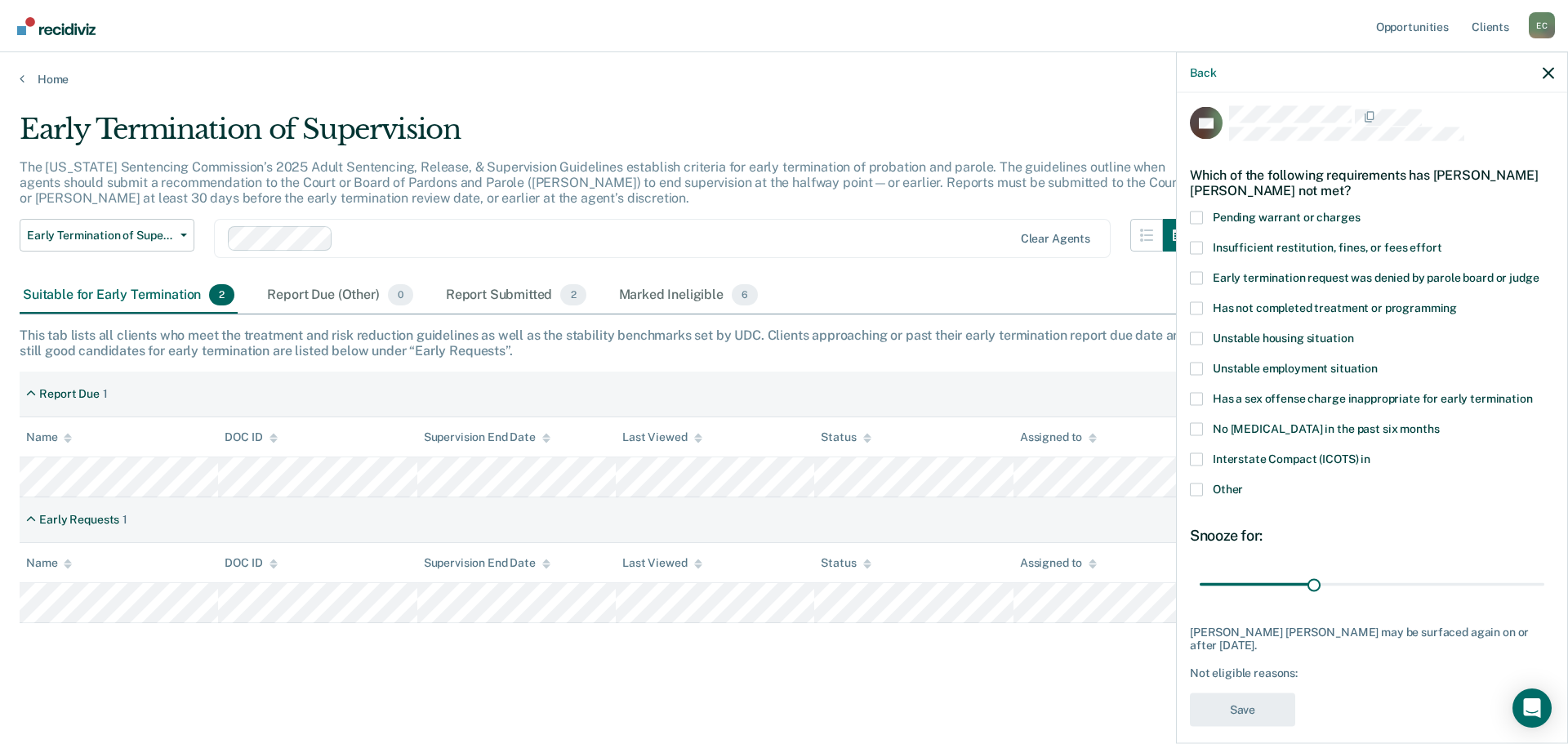
click at [1083, 689] on main "Early Termination of Supervision The [US_STATE] Sentencing Commission’s 2025 Ad…" at bounding box center [784, 413] width 1568 height 653
click at [1550, 72] on icon "button" at bounding box center [1548, 72] width 12 height 12
